Goal: Task Accomplishment & Management: Manage account settings

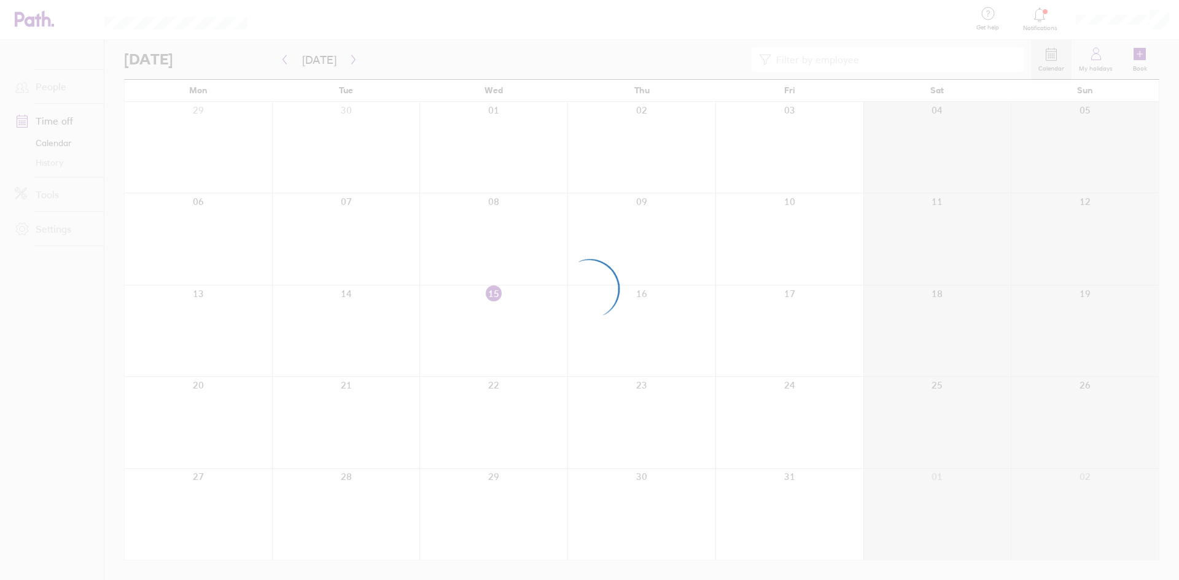
click at [1103, 16] on div at bounding box center [589, 290] width 1179 height 580
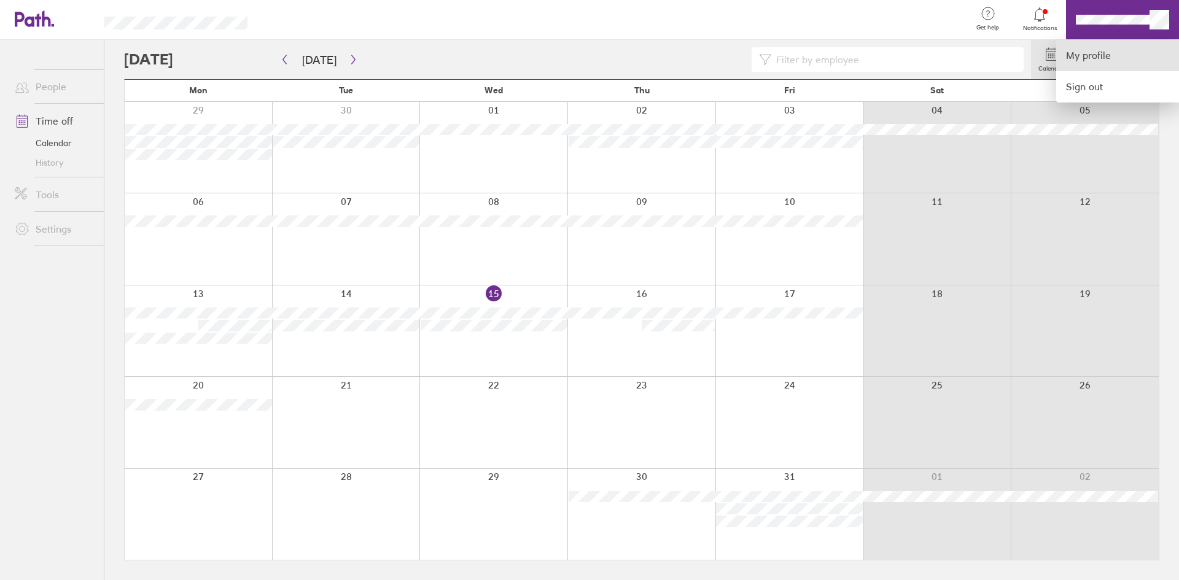
click at [1095, 56] on link "My profile" at bounding box center [1117, 55] width 123 height 31
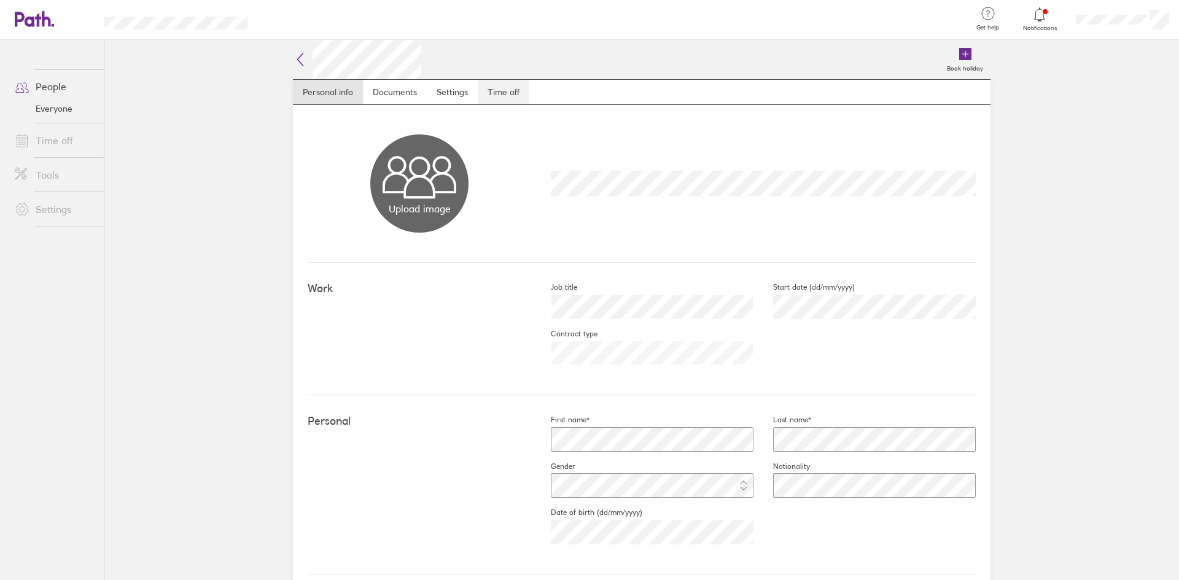
click at [482, 86] on link "Time off" at bounding box center [504, 92] width 52 height 25
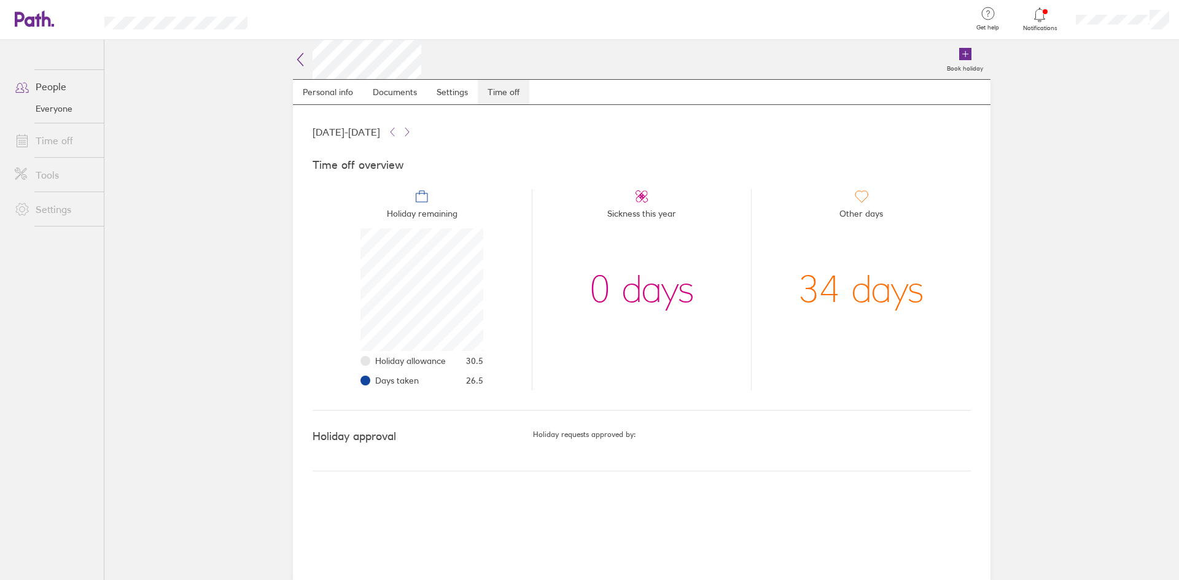
scroll to position [123, 123]
click at [394, 129] on icon at bounding box center [393, 132] width 4 height 8
click at [412, 136] on icon at bounding box center [407, 132] width 10 height 10
click at [1037, 17] on icon at bounding box center [1040, 14] width 15 height 15
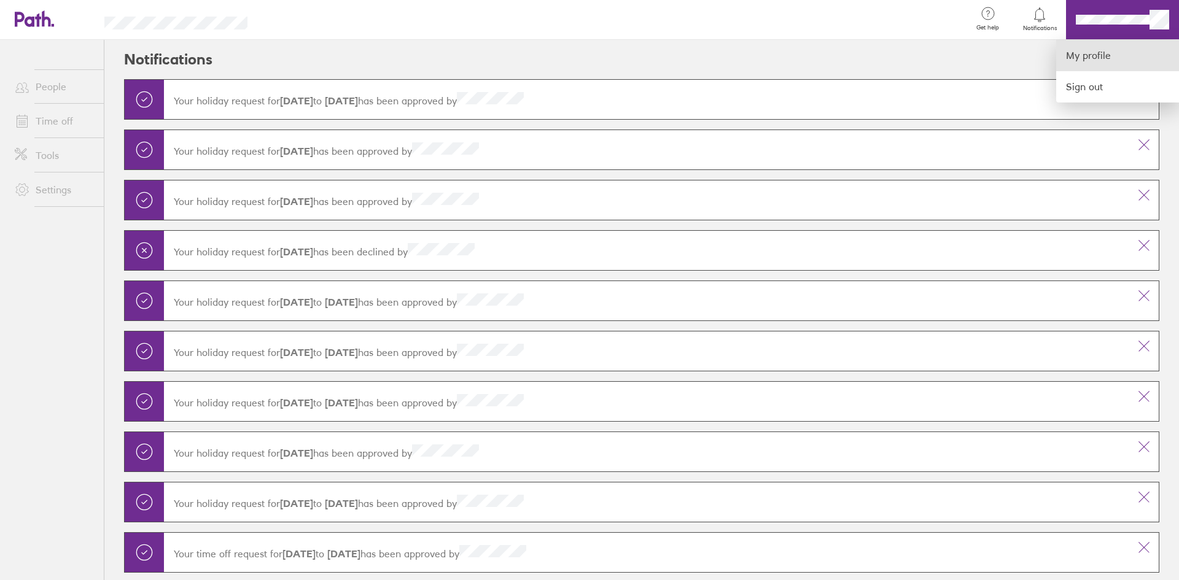
click at [1096, 56] on link "My profile" at bounding box center [1117, 55] width 123 height 31
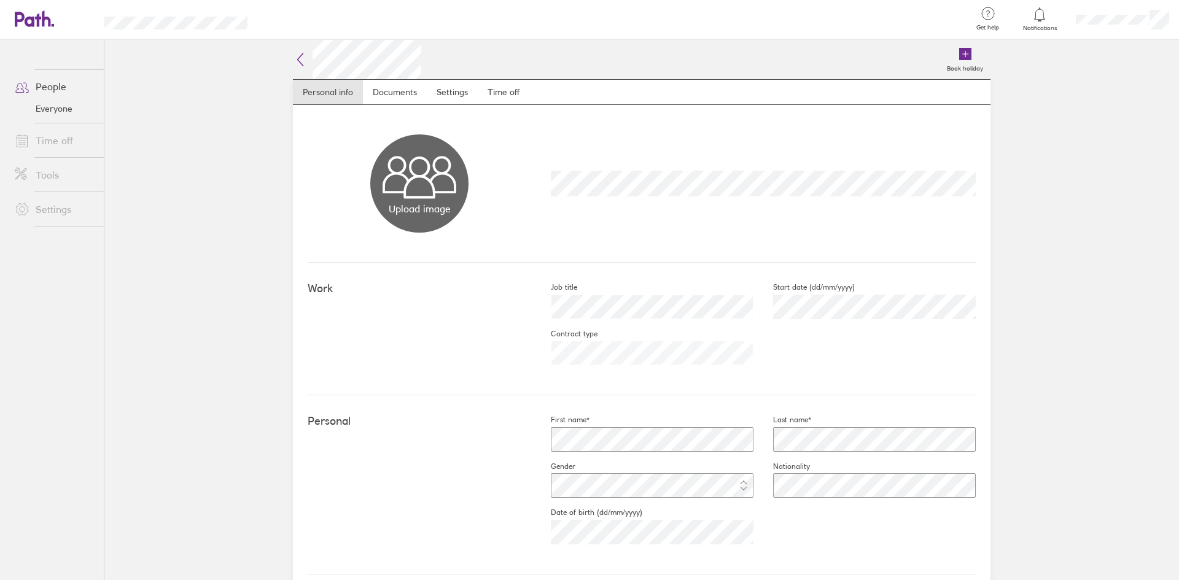
click at [45, 155] on li "Time off" at bounding box center [52, 140] width 104 height 34
click at [45, 141] on link "Time off" at bounding box center [54, 140] width 99 height 25
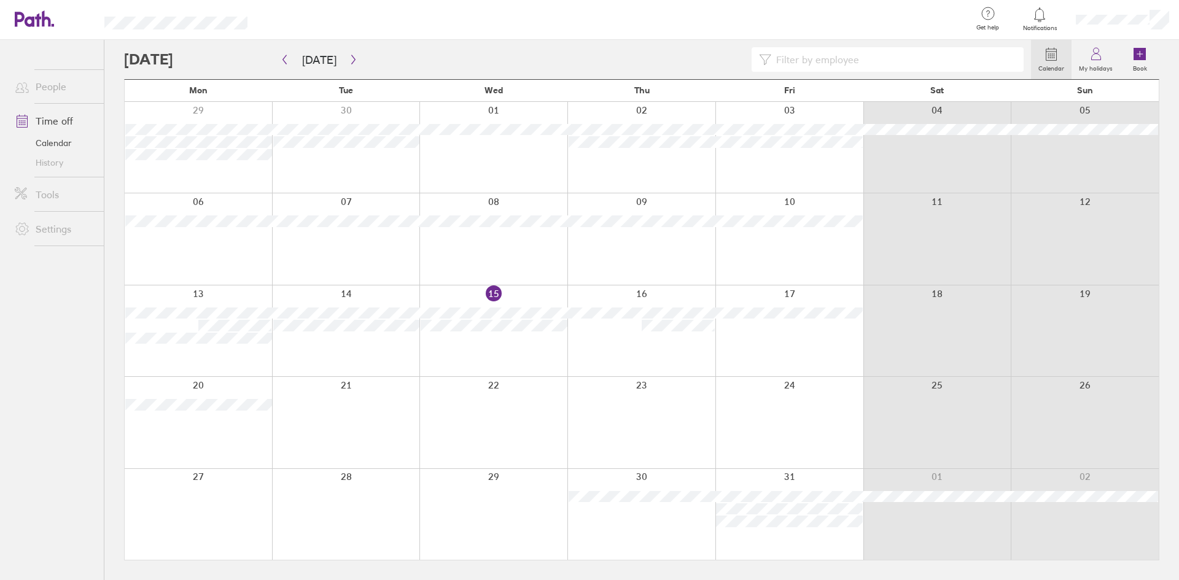
click at [370, 103] on div at bounding box center [346, 147] width 148 height 91
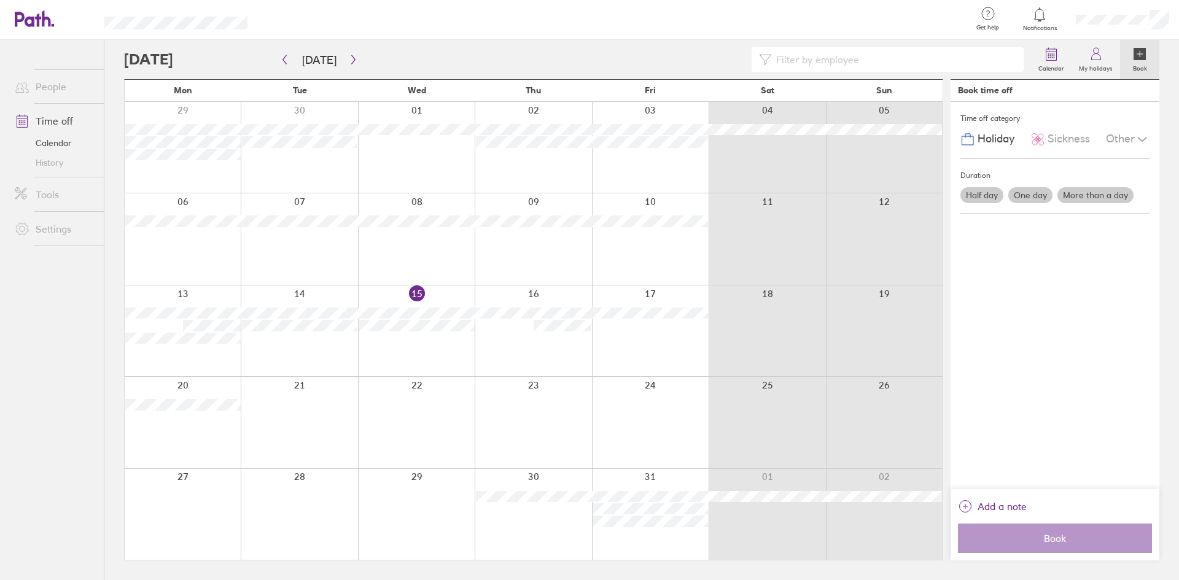
click at [350, 111] on div at bounding box center [299, 147] width 117 height 91
click at [299, 111] on div at bounding box center [299, 147] width 117 height 91
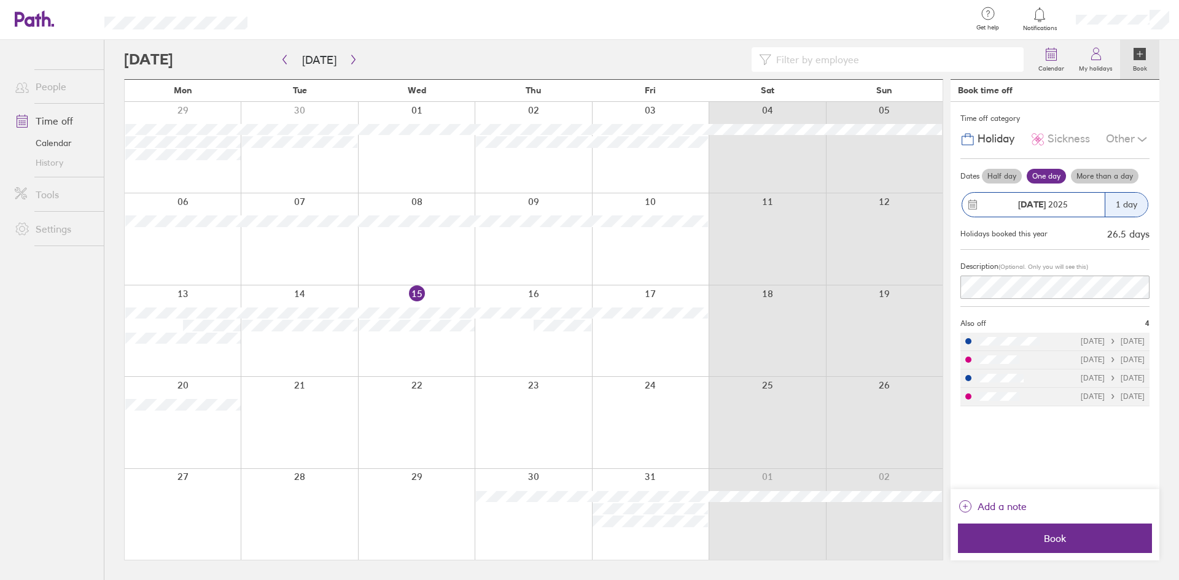
click at [659, 251] on div at bounding box center [650, 238] width 117 height 91
